Goal: Task Accomplishment & Management: Use online tool/utility

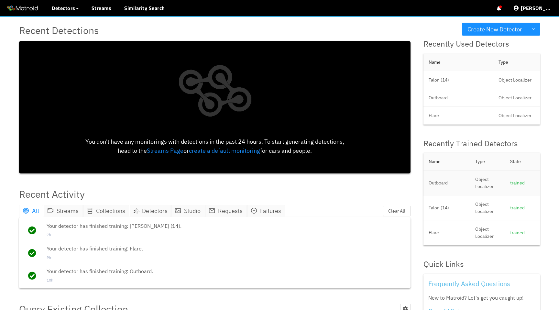
click at [458, 189] on td "Outboard" at bounding box center [447, 183] width 47 height 25
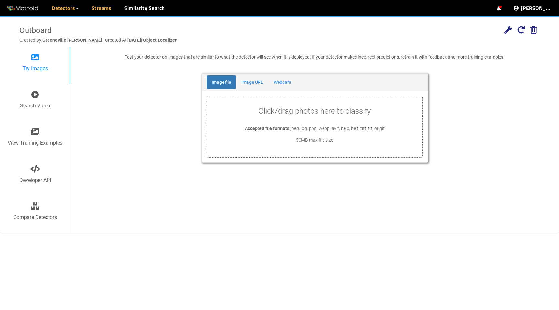
click at [93, 9] on link "Streams" at bounding box center [102, 8] width 20 height 8
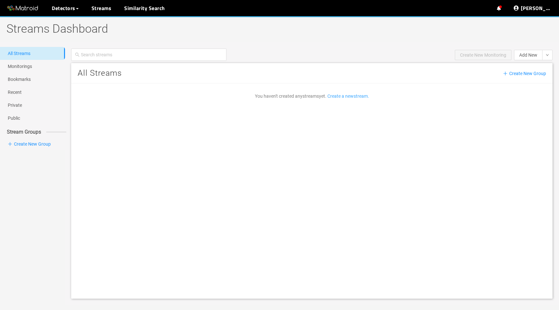
click at [340, 98] on link "Create a new stream ." at bounding box center [349, 96] width 42 height 5
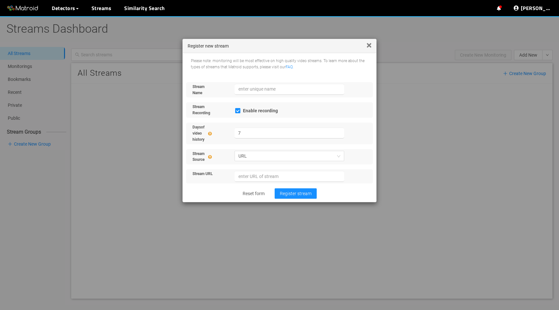
click at [254, 109] on span "Enable recording" at bounding box center [261, 110] width 40 height 5
click at [241, 109] on input "Enable recording" at bounding box center [237, 111] width 5 height 5
checkbox input "false"
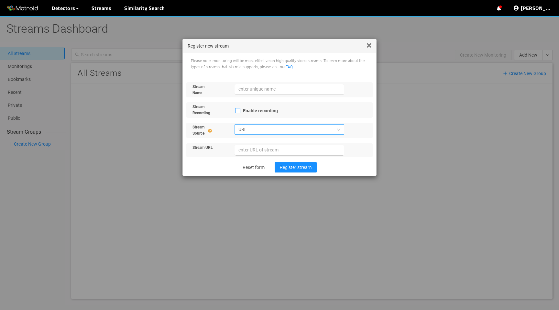
click at [259, 129] on span "URL" at bounding box center [290, 130] width 102 height 10
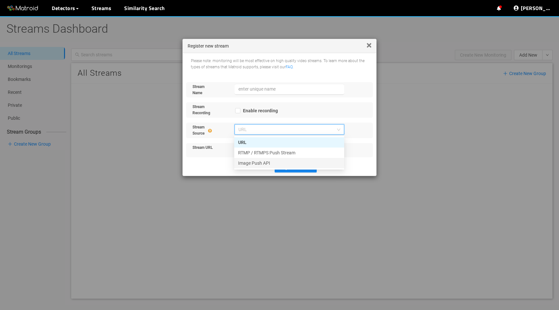
click at [261, 163] on div "Image Push API" at bounding box center [289, 163] width 102 height 7
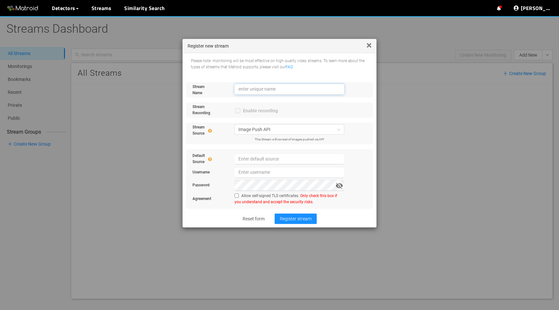
click at [263, 88] on input "text" at bounding box center [290, 89] width 110 height 11
type input "Flare 1"
click at [287, 218] on span "Register stream" at bounding box center [296, 218] width 32 height 7
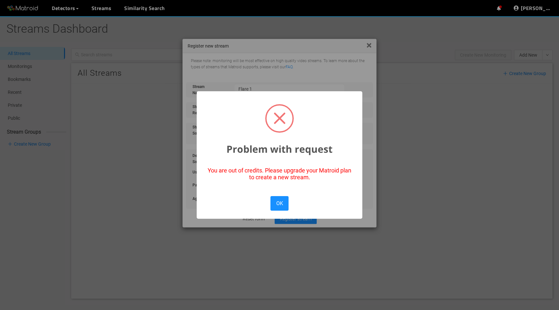
drag, startPoint x: 279, startPoint y: 201, endPoint x: 345, endPoint y: 118, distance: 106.5
click at [345, 118] on div "× Problem with request You are out of credits. Please upgrade your Matroid plan…" at bounding box center [280, 155] width 166 height 128
click at [283, 199] on button "OK" at bounding box center [280, 203] width 18 height 15
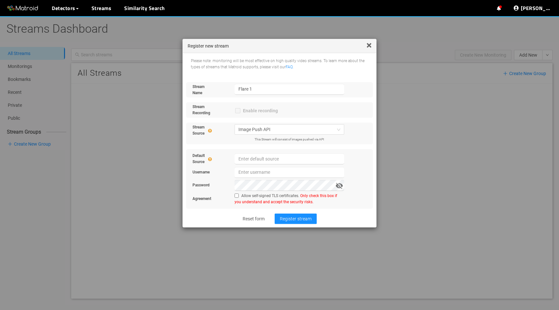
click at [371, 47] on icon at bounding box center [369, 45] width 5 height 7
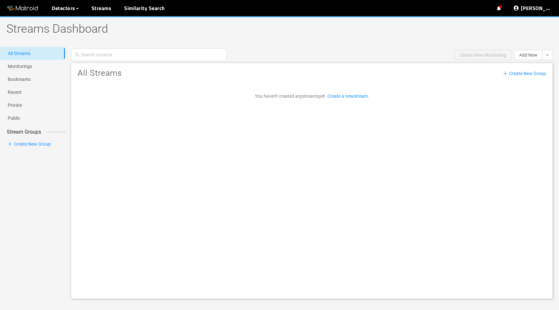
click at [428, 51] on div "Create New Monitoring Add New New recording Register new stream Please note: mo…" at bounding box center [312, 55] width 495 height 16
click at [520, 38] on link "Disable Proxy" at bounding box center [520, 36] width 28 height 13
